Goal: Task Accomplishment & Management: Use online tool/utility

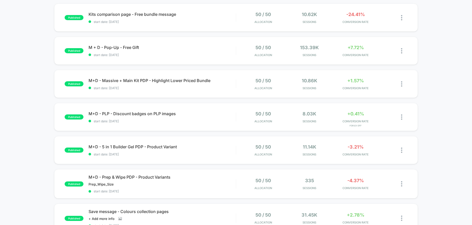
scroll to position [51, 0]
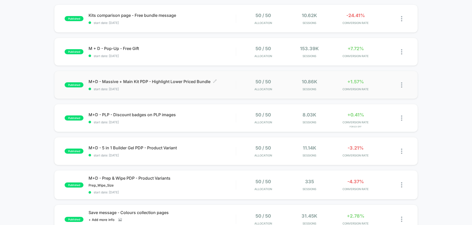
click at [153, 81] on span "M+D - Massive + Main Kit PDP - Highlight Lower Priced Bundle Click to edit expe…" at bounding box center [162, 81] width 147 height 5
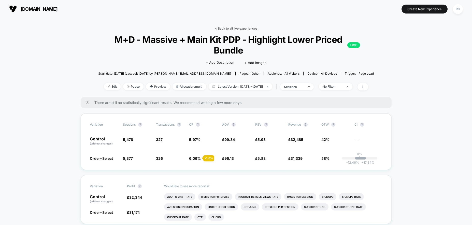
click at [217, 28] on link "< Back to all live experiences" at bounding box center [236, 28] width 42 height 4
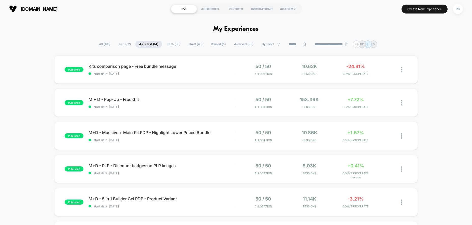
click at [193, 45] on span "Draft ( 48 )" at bounding box center [195, 44] width 21 height 7
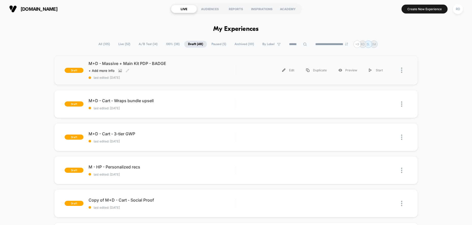
click at [190, 69] on div "Click to view images Click to edit experience details + Add more info" at bounding box center [140, 71] width 103 height 4
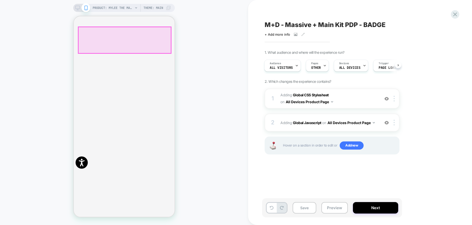
scroll to position [0, 0]
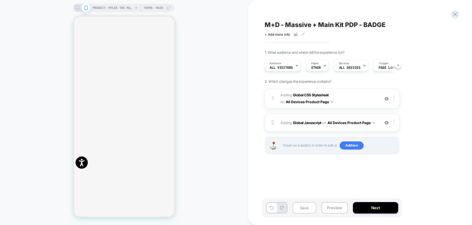
click at [78, 7] on icon at bounding box center [77, 8] width 5 height 5
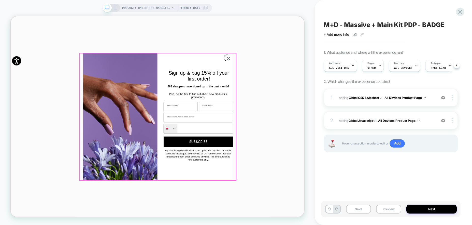
scroll to position [0, 0]
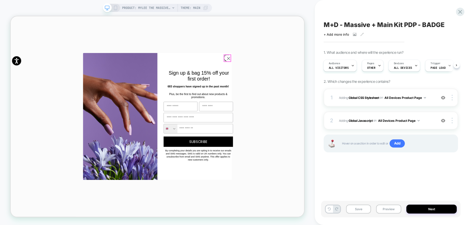
click at [301, 74] on circle "Close dialog" at bounding box center [301, 72] width 8 height 8
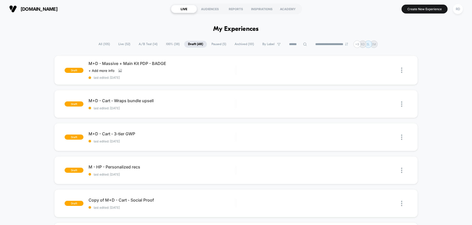
click at [97, 45] on span "All ( 105 )" at bounding box center [104, 44] width 19 height 7
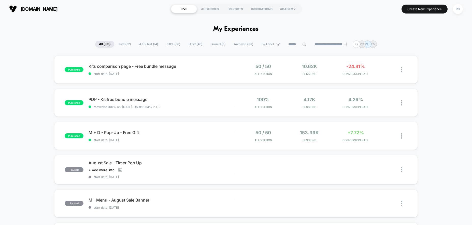
click at [148, 46] on span "A/B Test ( 14 )" at bounding box center [148, 44] width 26 height 7
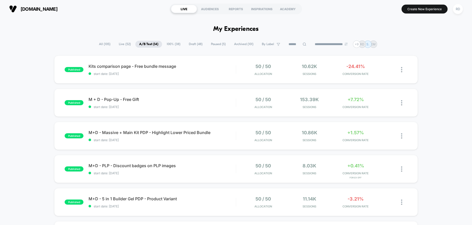
click at [171, 43] on span "100% ( 38 )" at bounding box center [173, 44] width 21 height 7
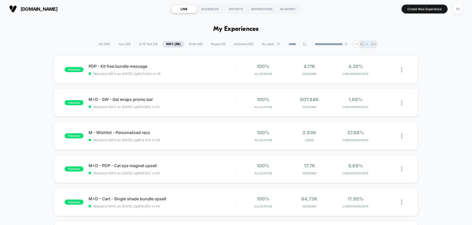
click at [148, 44] on span "A/B Test ( 14 )" at bounding box center [148, 44] width 26 height 7
